Goal: Information Seeking & Learning: Find specific fact

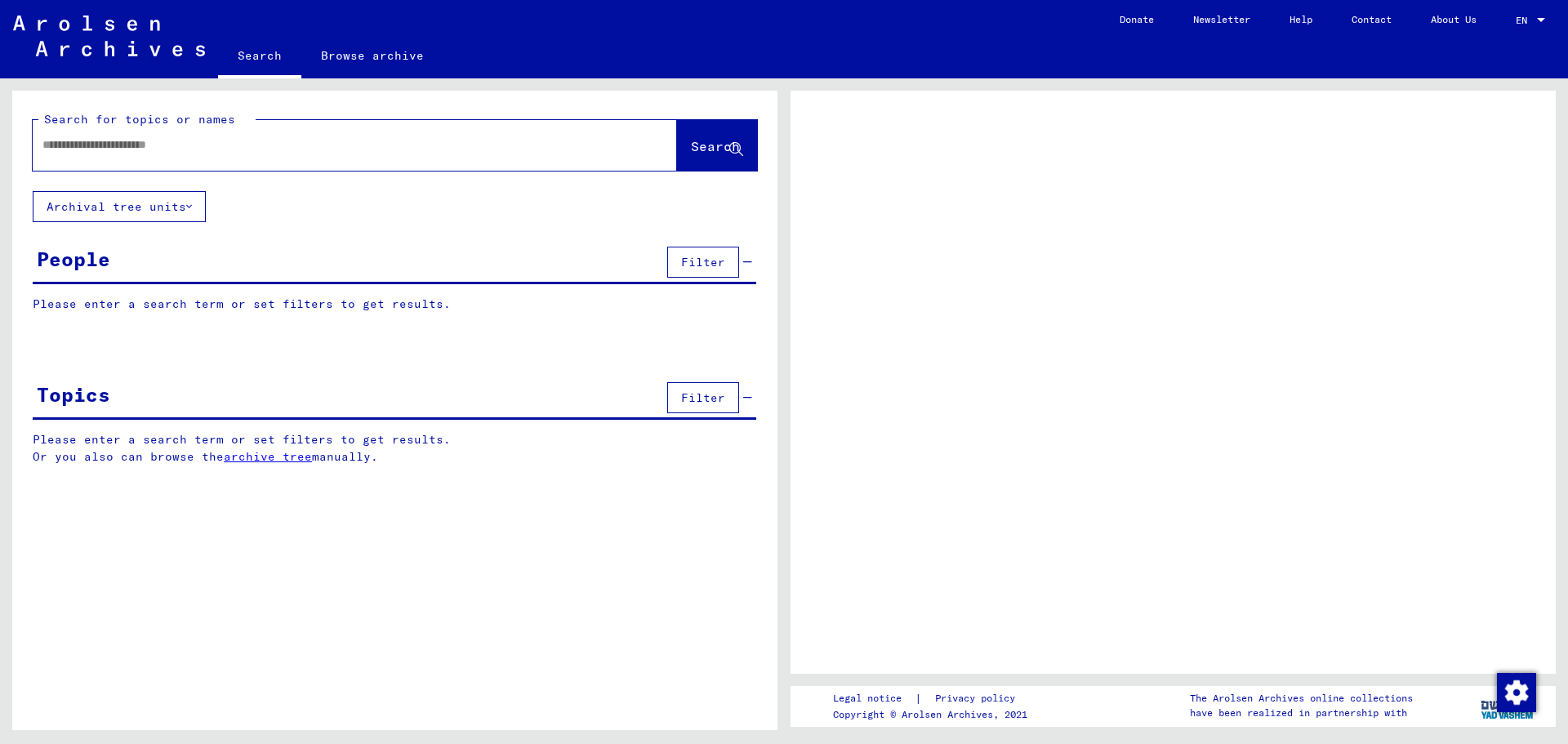
click at [539, 153] on input "text" at bounding box center [340, 144] width 595 height 17
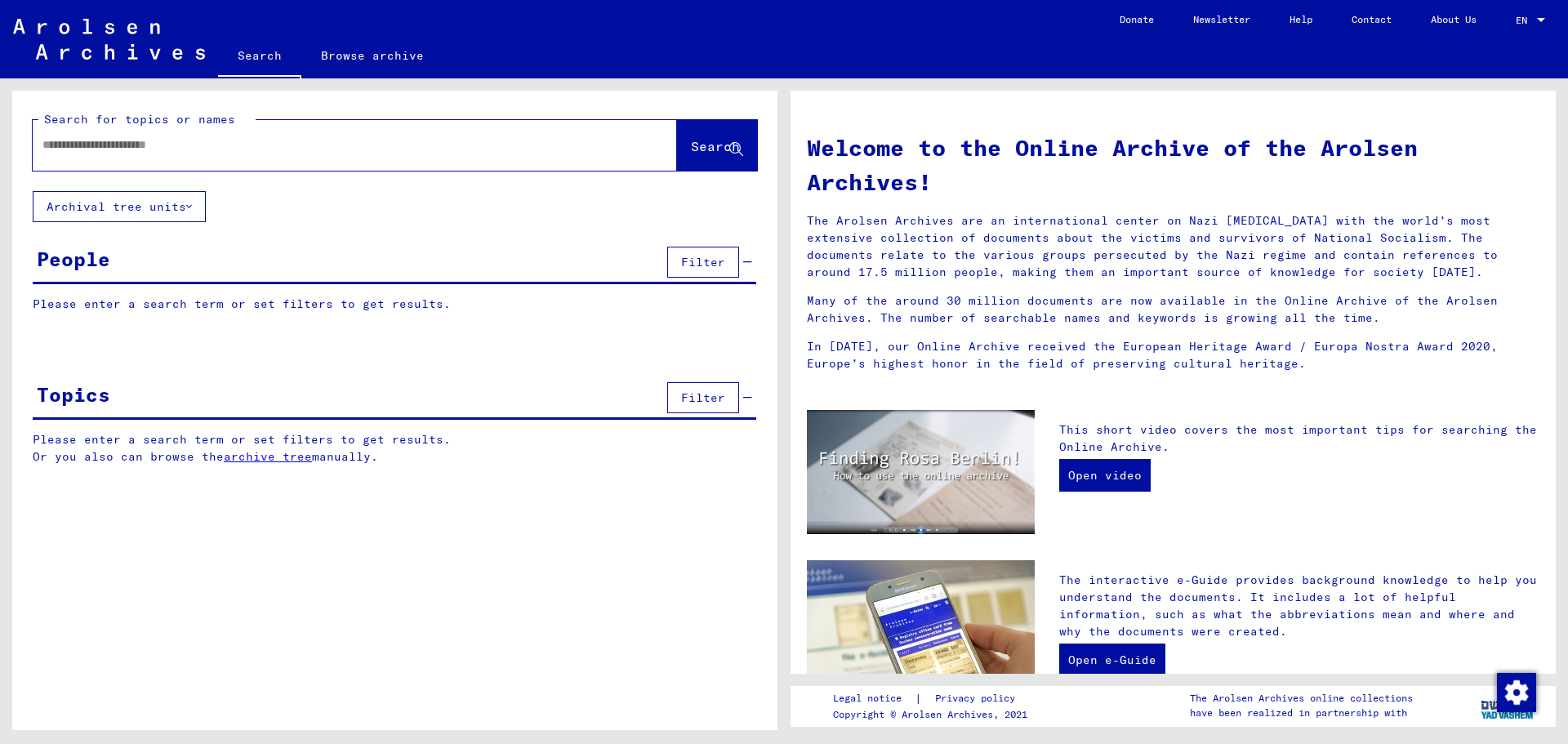
click at [535, 152] on input "text" at bounding box center [335, 144] width 585 height 17
paste input "*******"
type input "*"
type input "********"
click at [691, 151] on span "Search" at bounding box center [715, 146] width 49 height 16
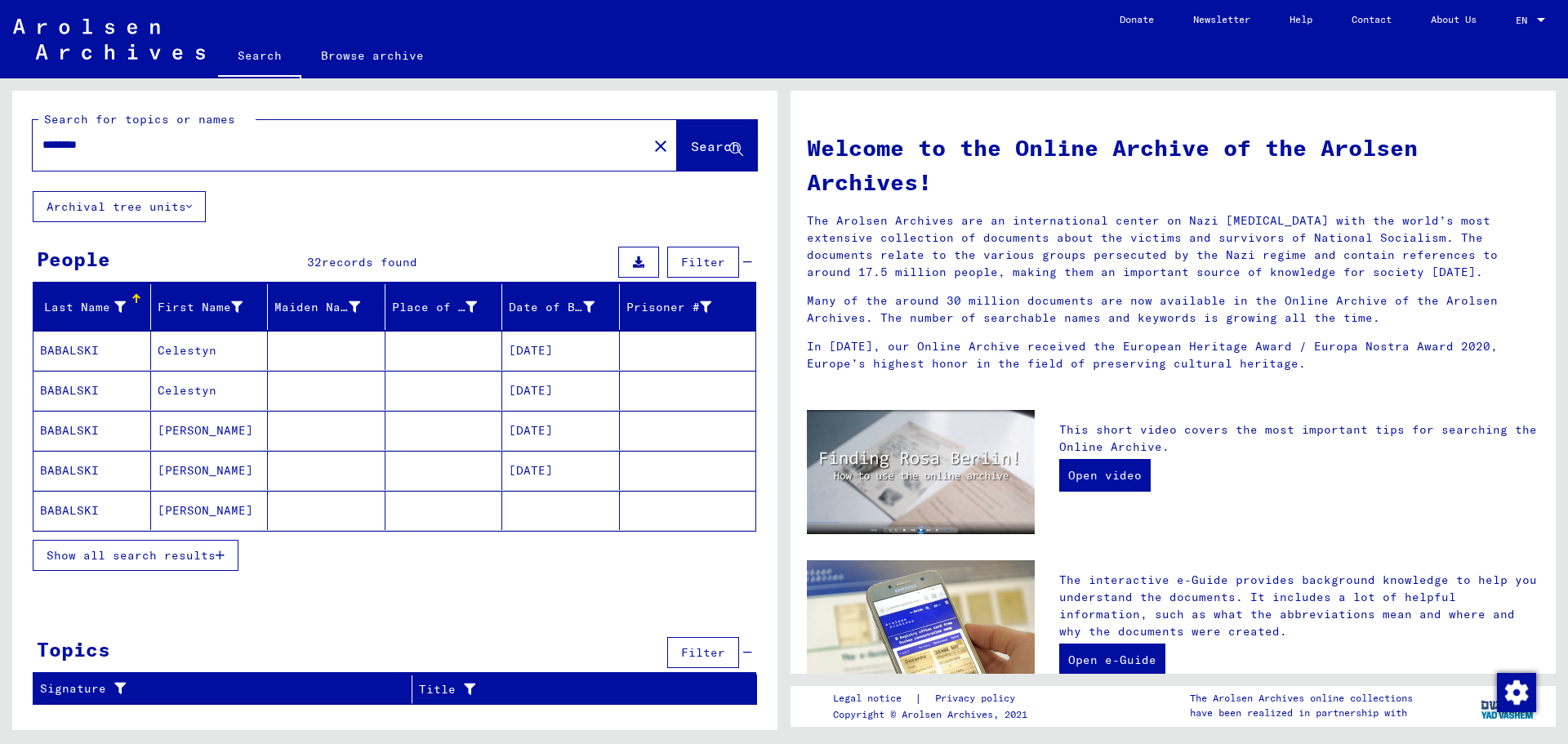
click at [185, 553] on span "Show all search results" at bounding box center [131, 556] width 169 height 14
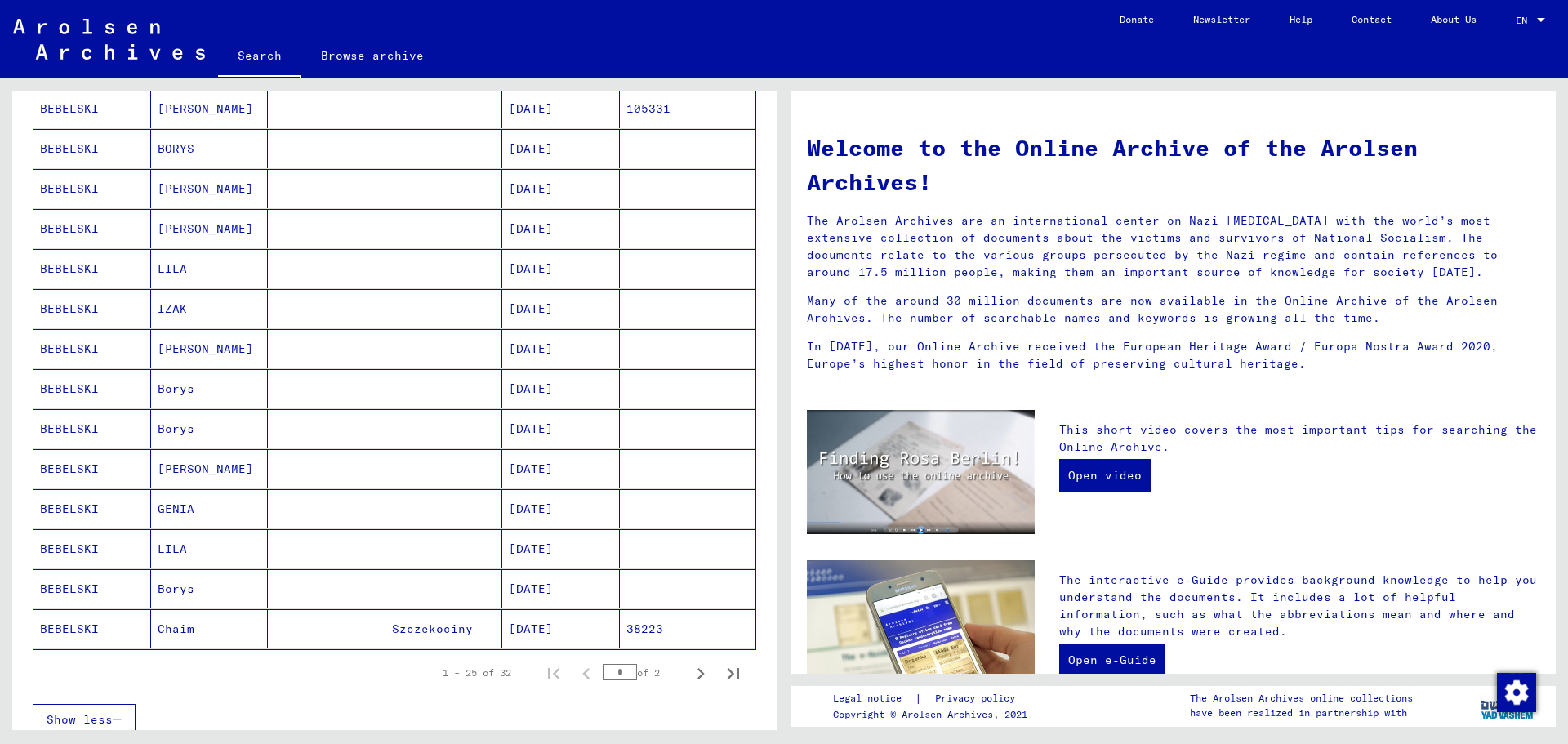
scroll to position [685, 0]
click at [690, 667] on icon "Next page" at bounding box center [701, 671] width 23 height 23
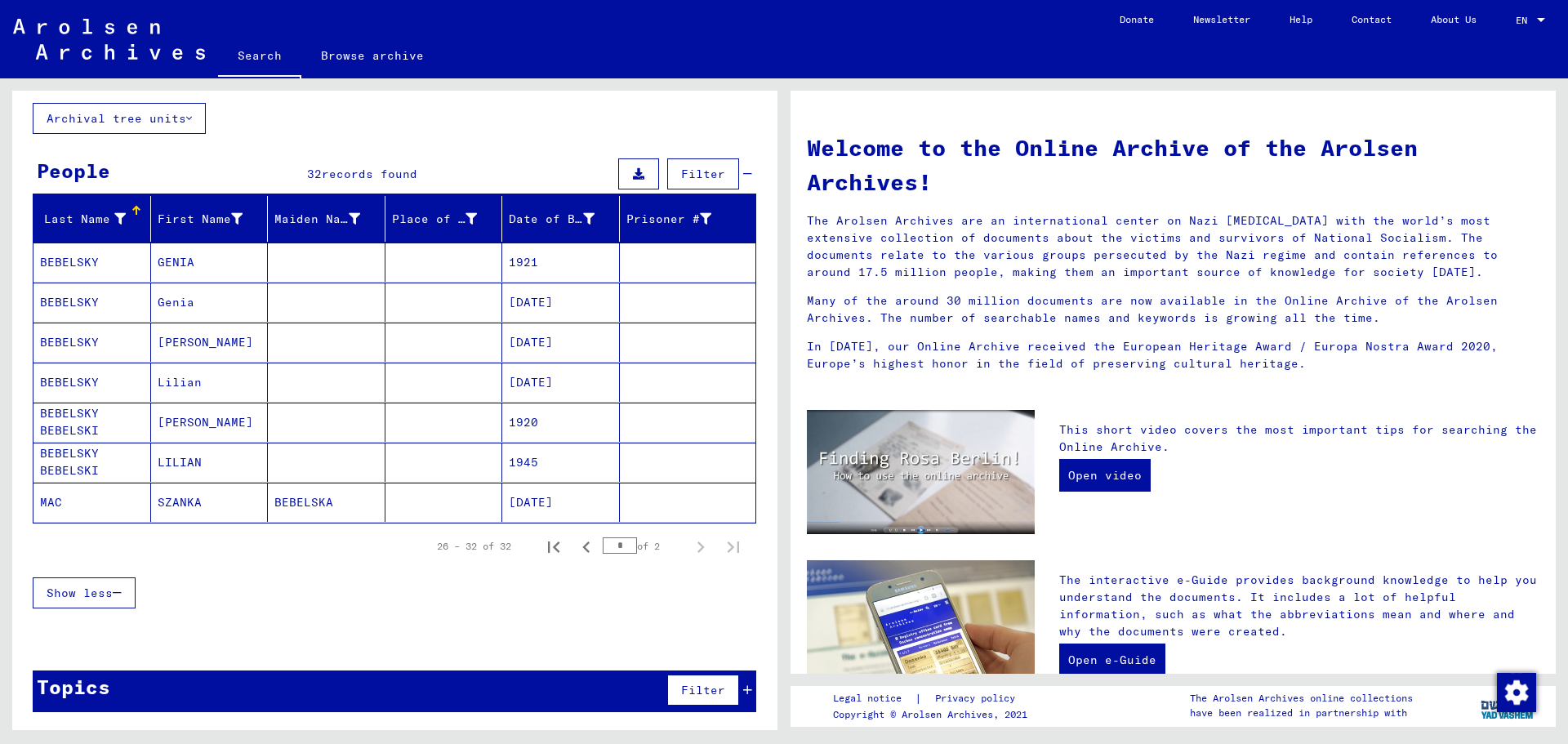
scroll to position [88, 0]
click at [576, 553] on icon "Previous page" at bounding box center [586, 547] width 23 height 23
type input "*"
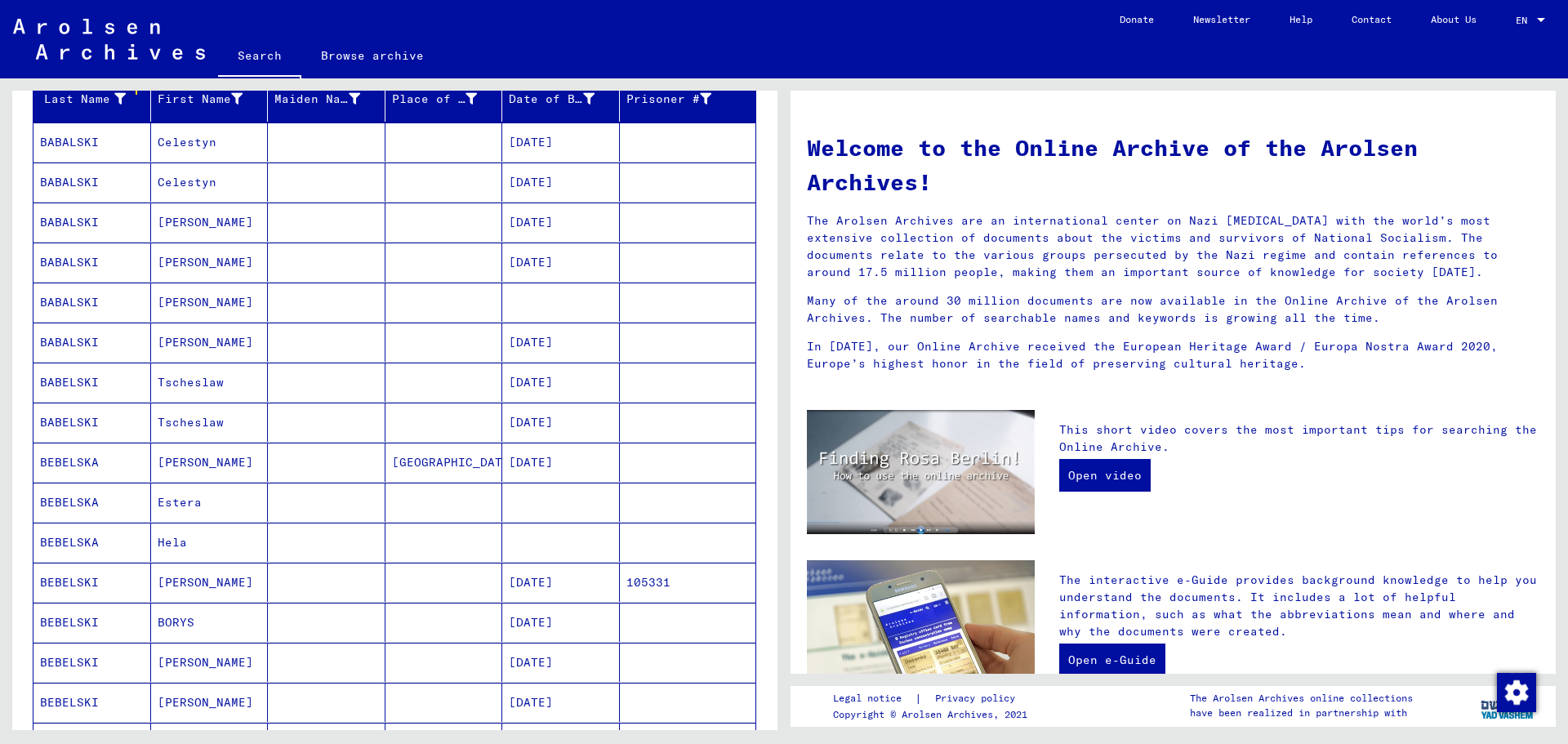
scroll to position [213, 0]
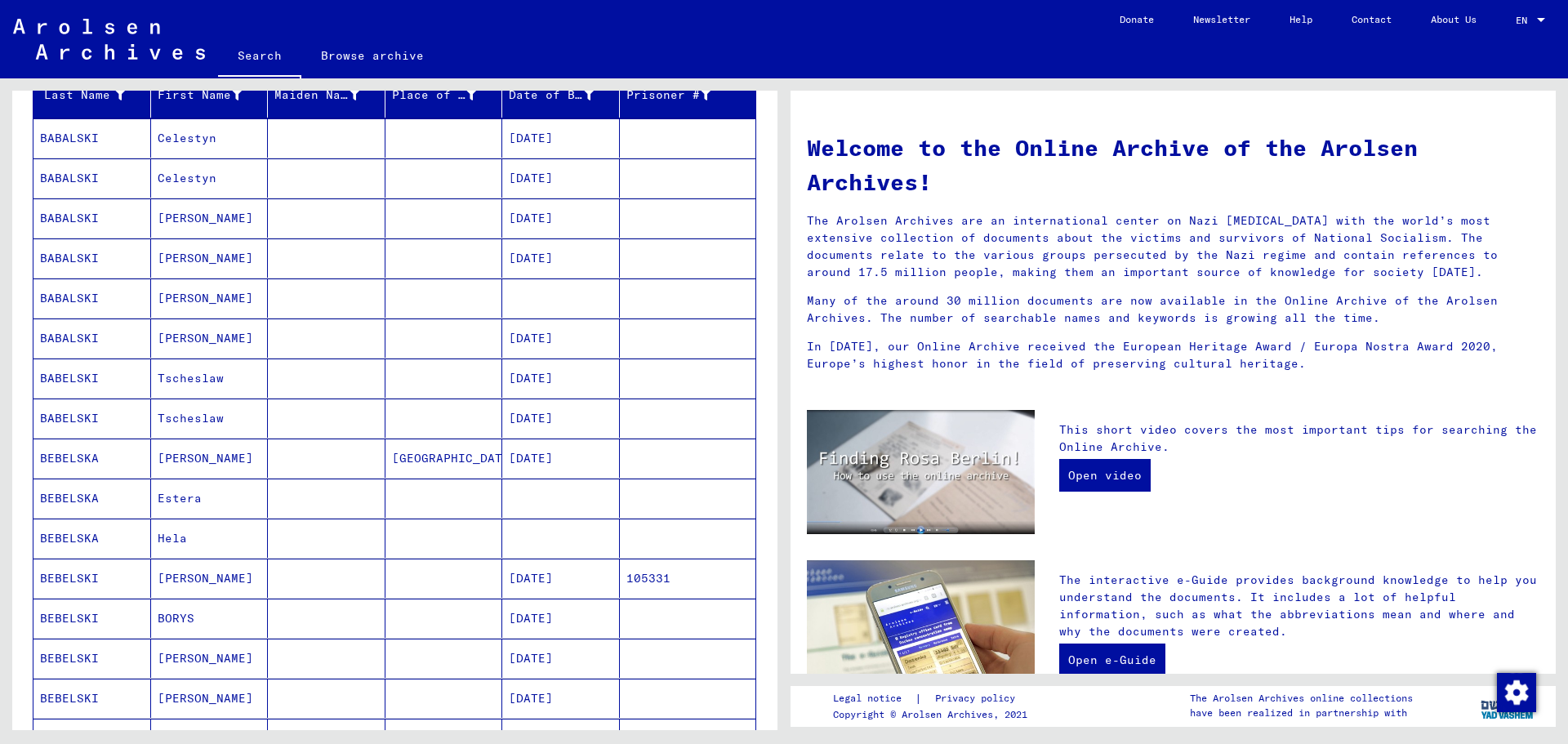
click at [410, 257] on mat-cell at bounding box center [444, 259] width 118 height 40
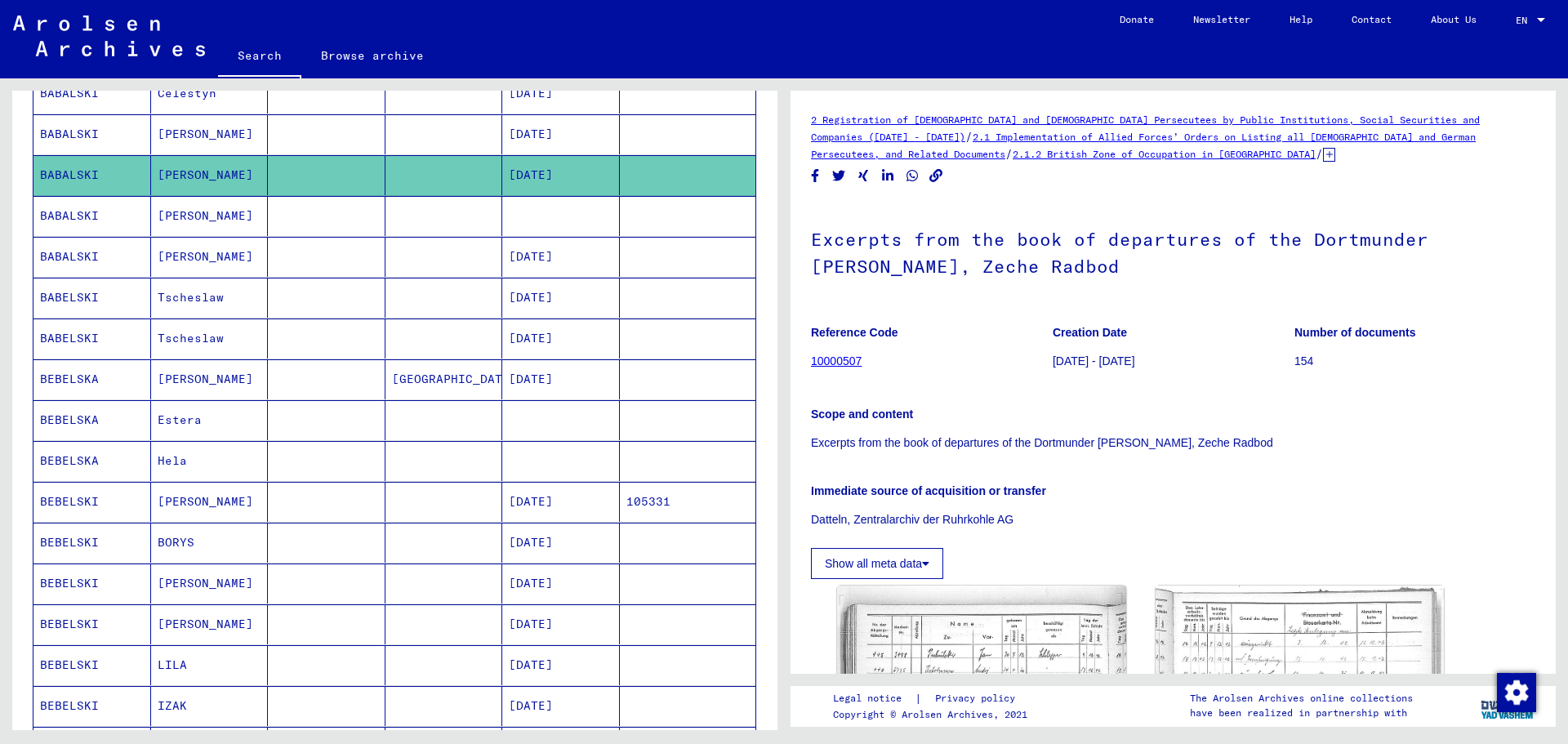
scroll to position [295, 0]
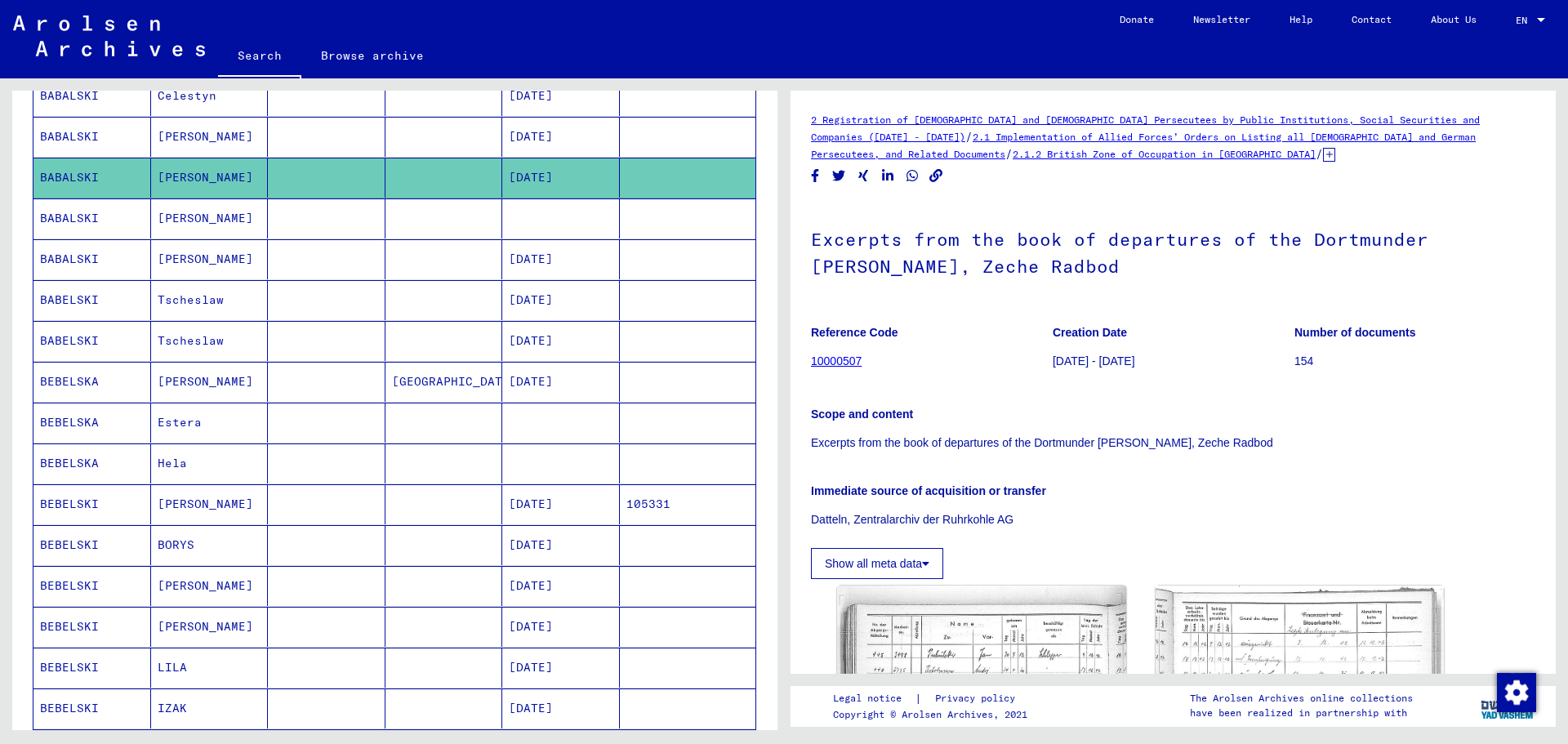
click at [522, 258] on mat-cell "[DATE]" at bounding box center [561, 259] width 118 height 40
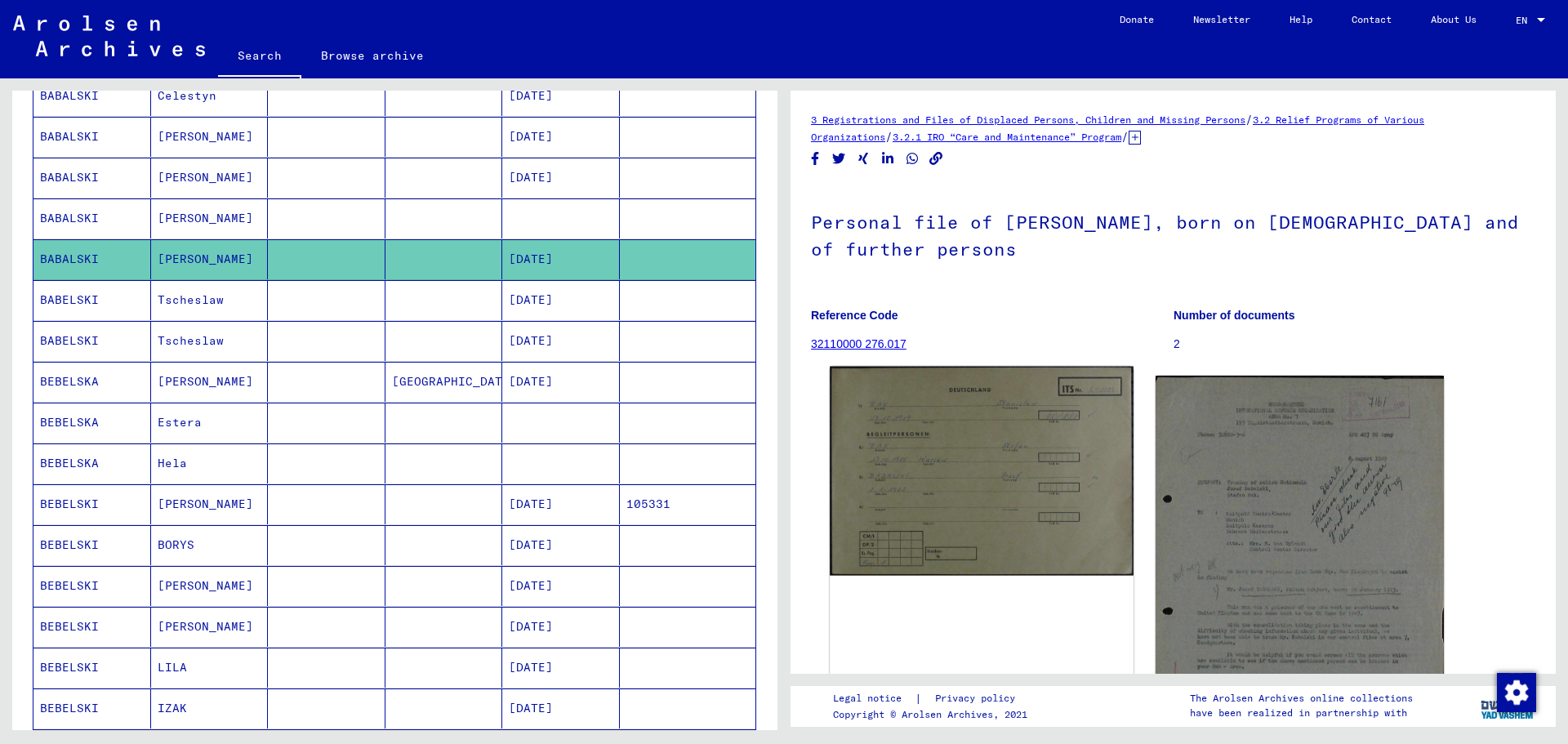
click at [887, 470] on img at bounding box center [982, 471] width 304 height 209
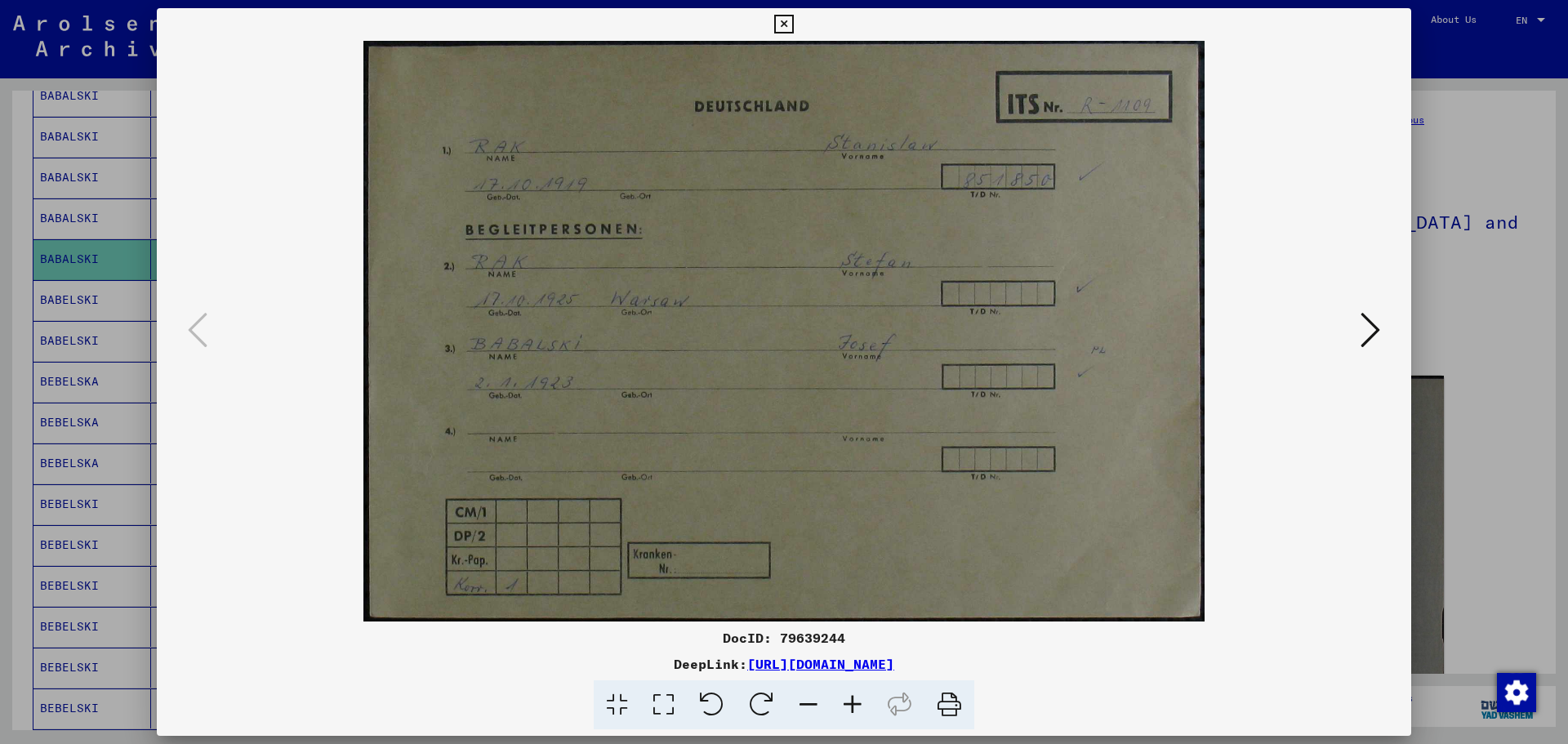
click at [787, 21] on icon at bounding box center [784, 24] width 19 height 20
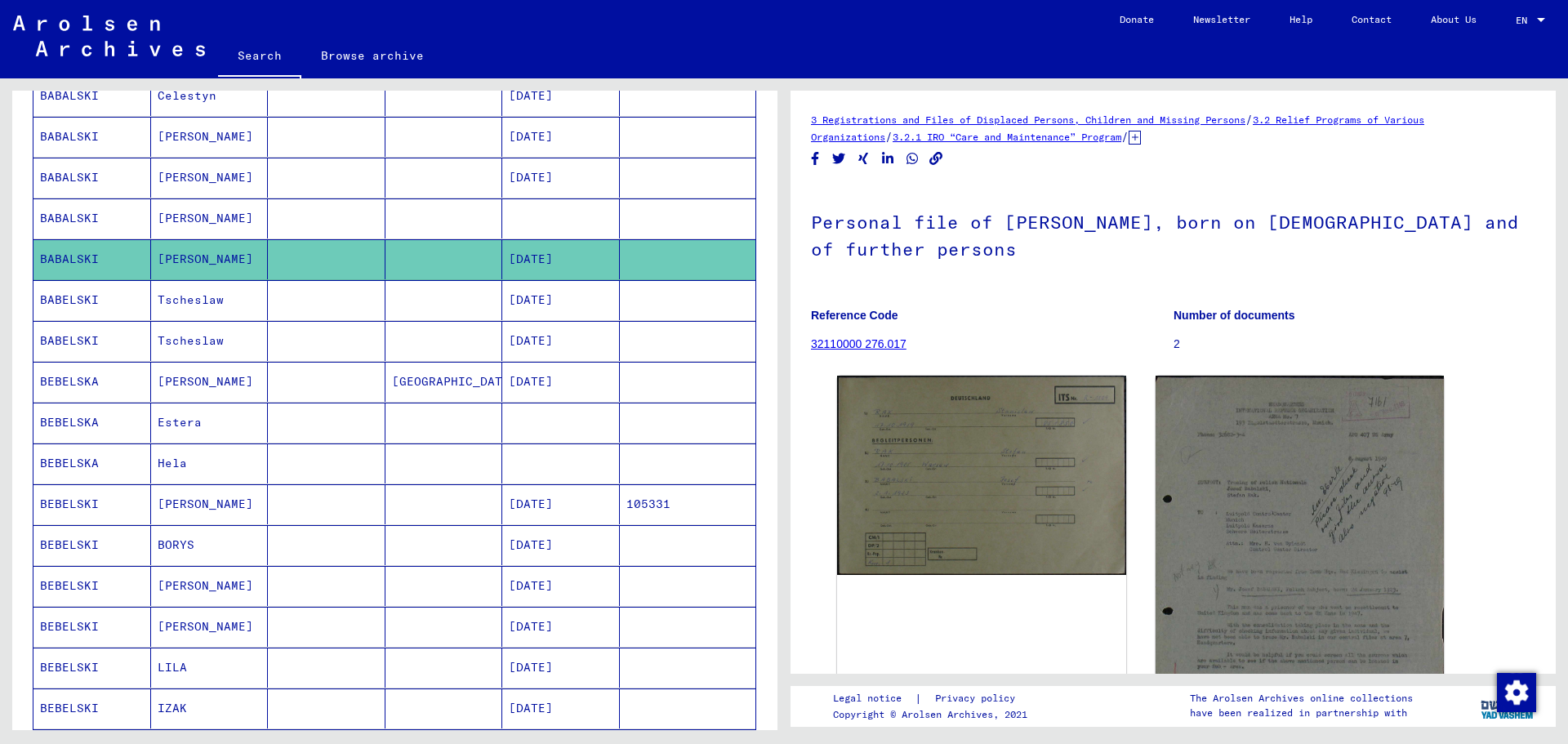
click at [542, 298] on mat-cell "[DATE]" at bounding box center [561, 300] width 118 height 40
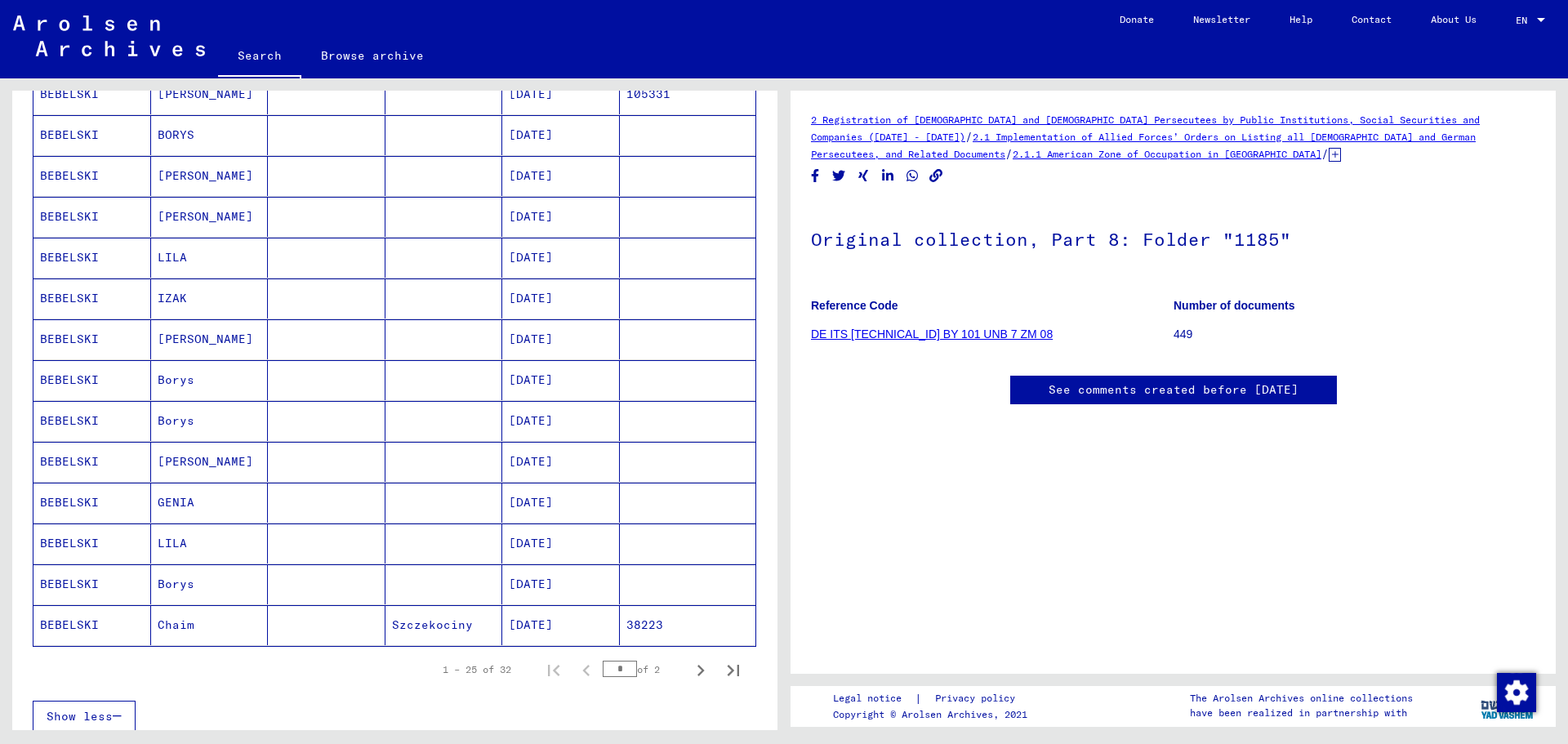
scroll to position [710, 0]
click at [554, 587] on mat-cell "[DATE]" at bounding box center [561, 580] width 118 height 40
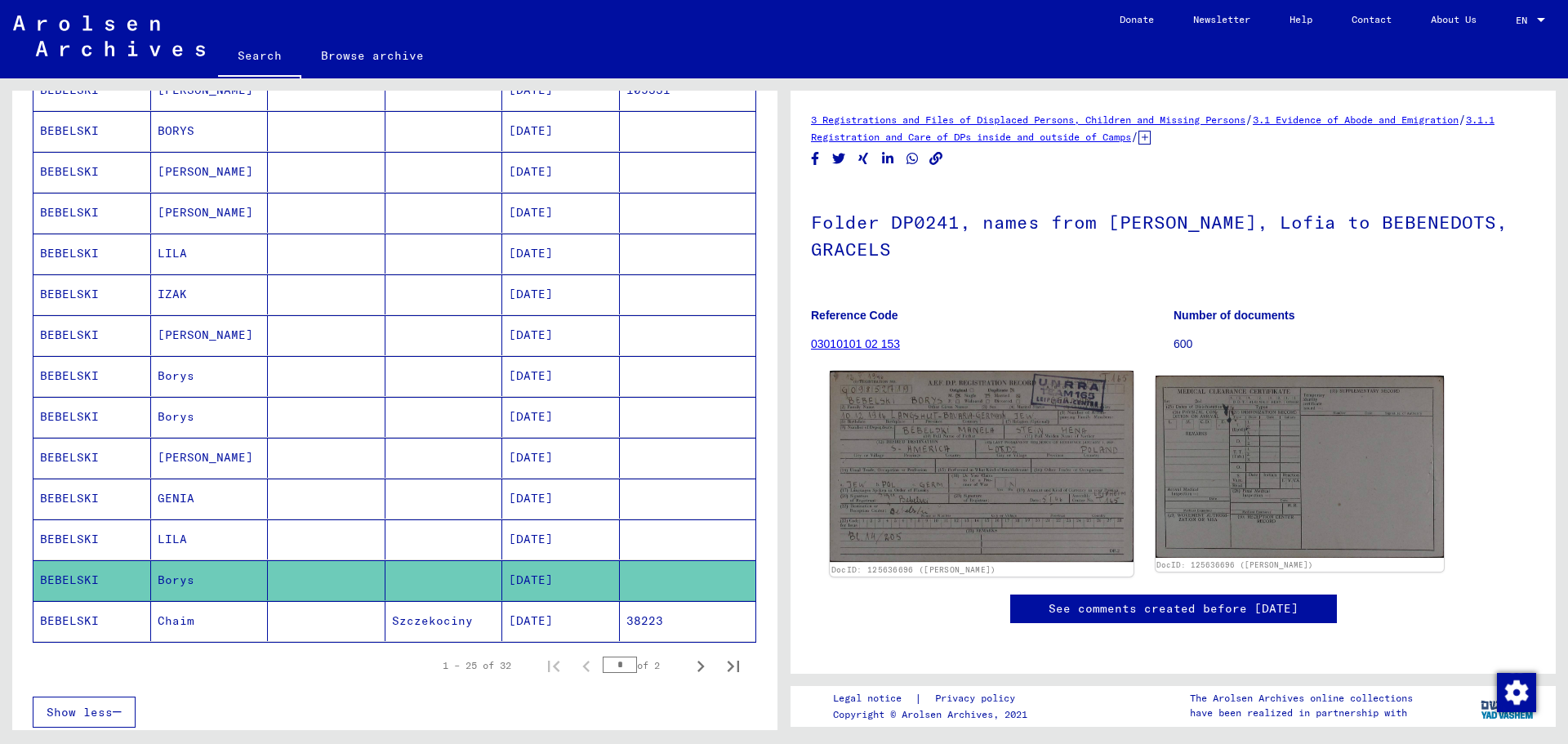
click at [990, 374] on img at bounding box center [982, 467] width 304 height 191
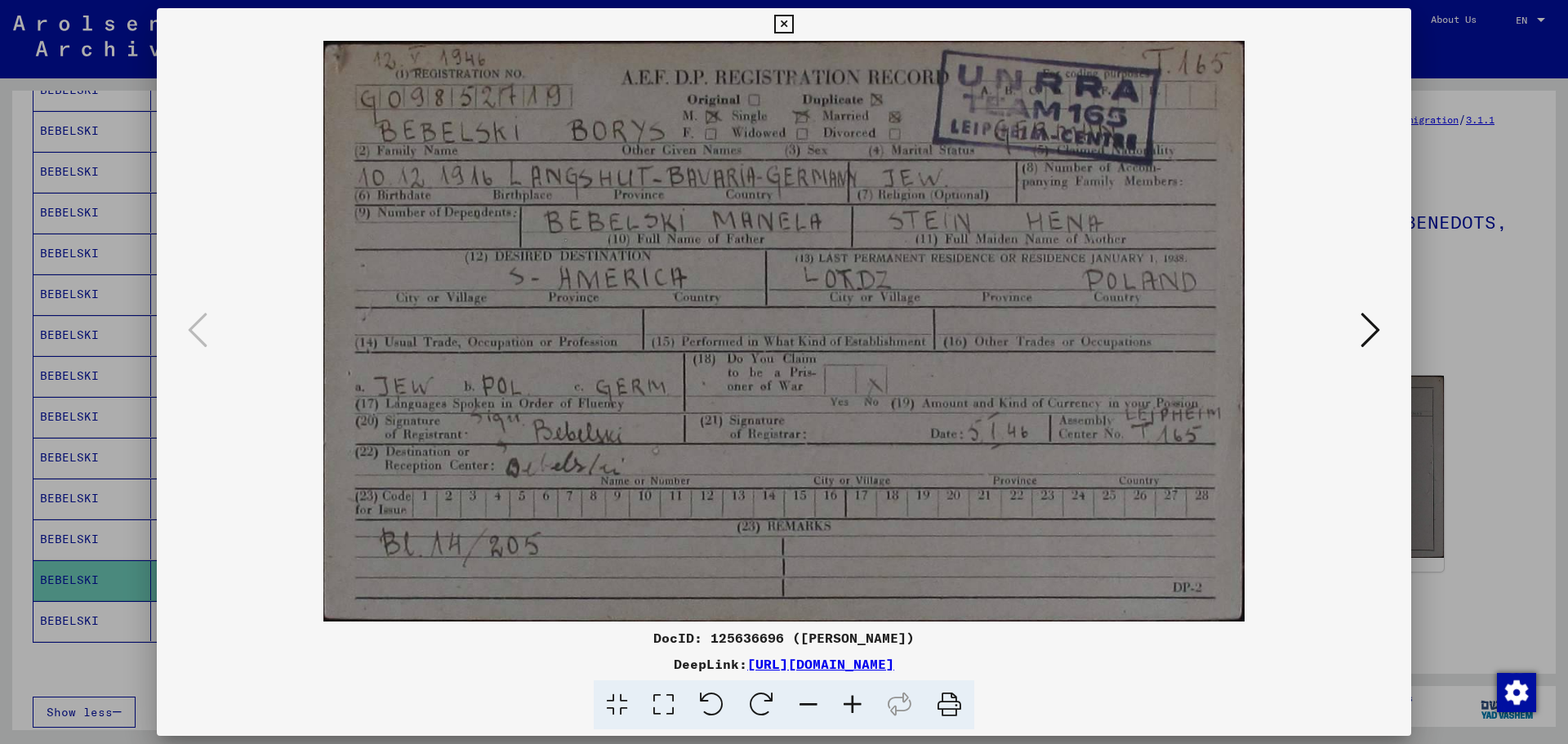
click at [787, 29] on icon at bounding box center [784, 24] width 19 height 20
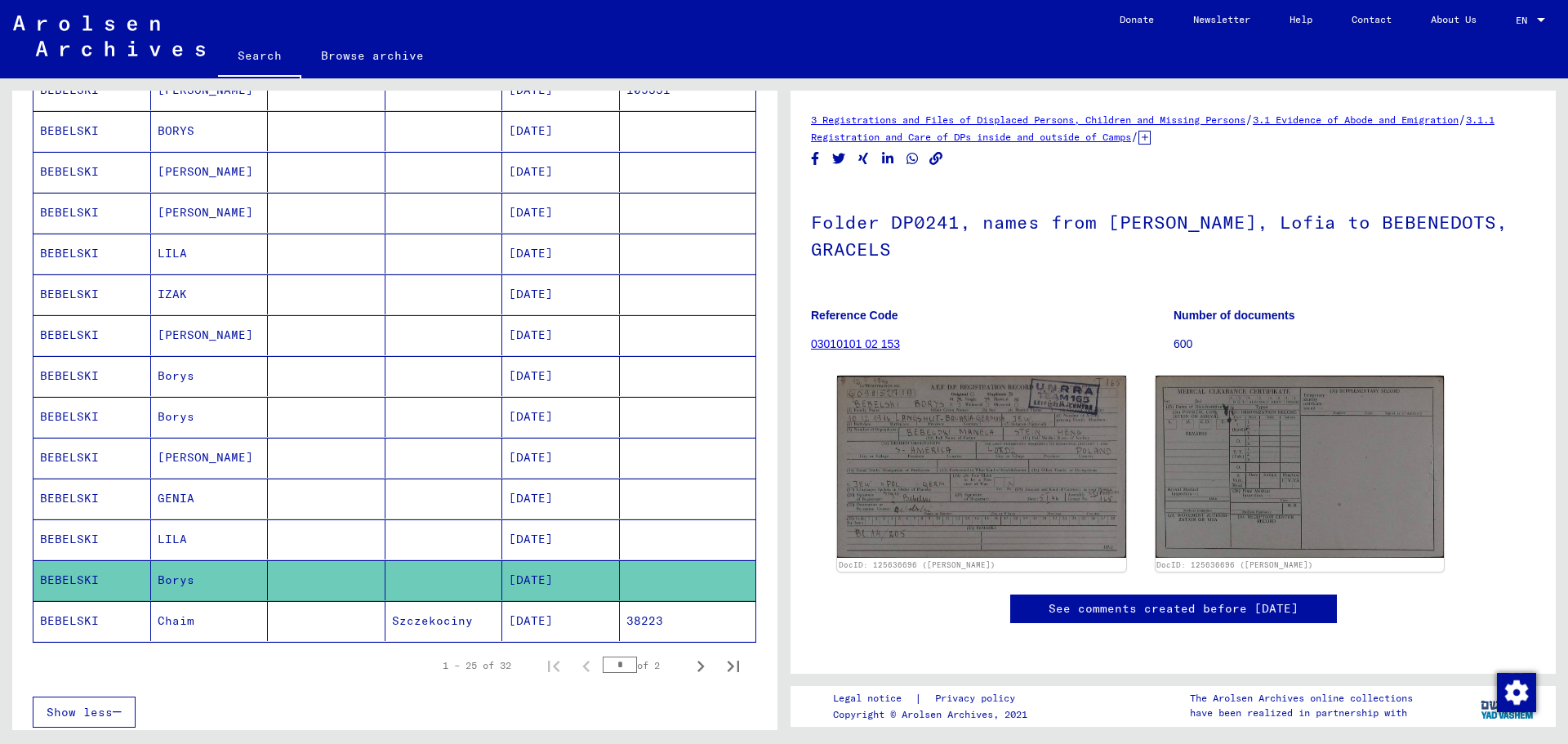
click at [357, 530] on mat-cell at bounding box center [327, 540] width 118 height 40
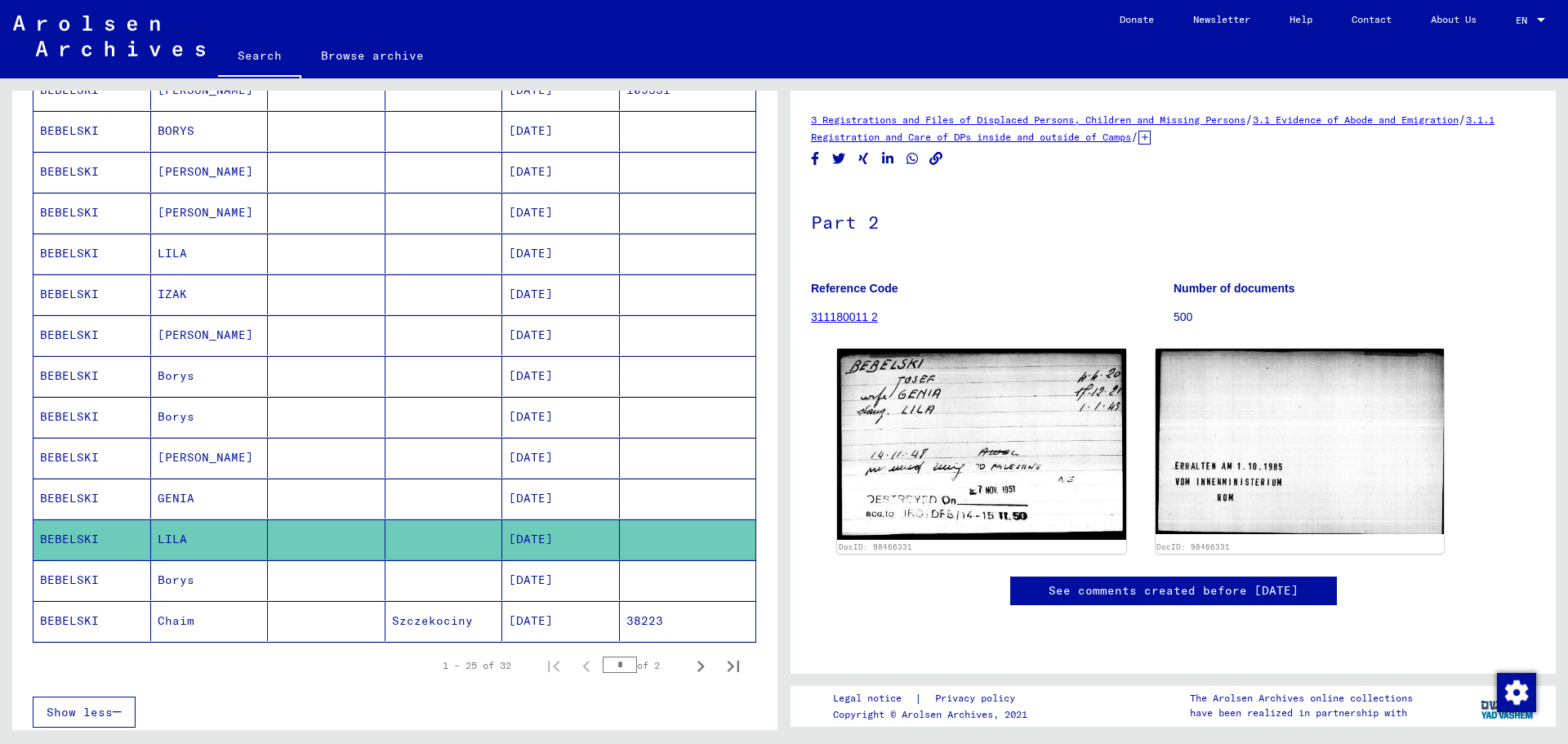
click at [348, 454] on mat-cell at bounding box center [327, 458] width 118 height 40
